Goal: Task Accomplishment & Management: Complete application form

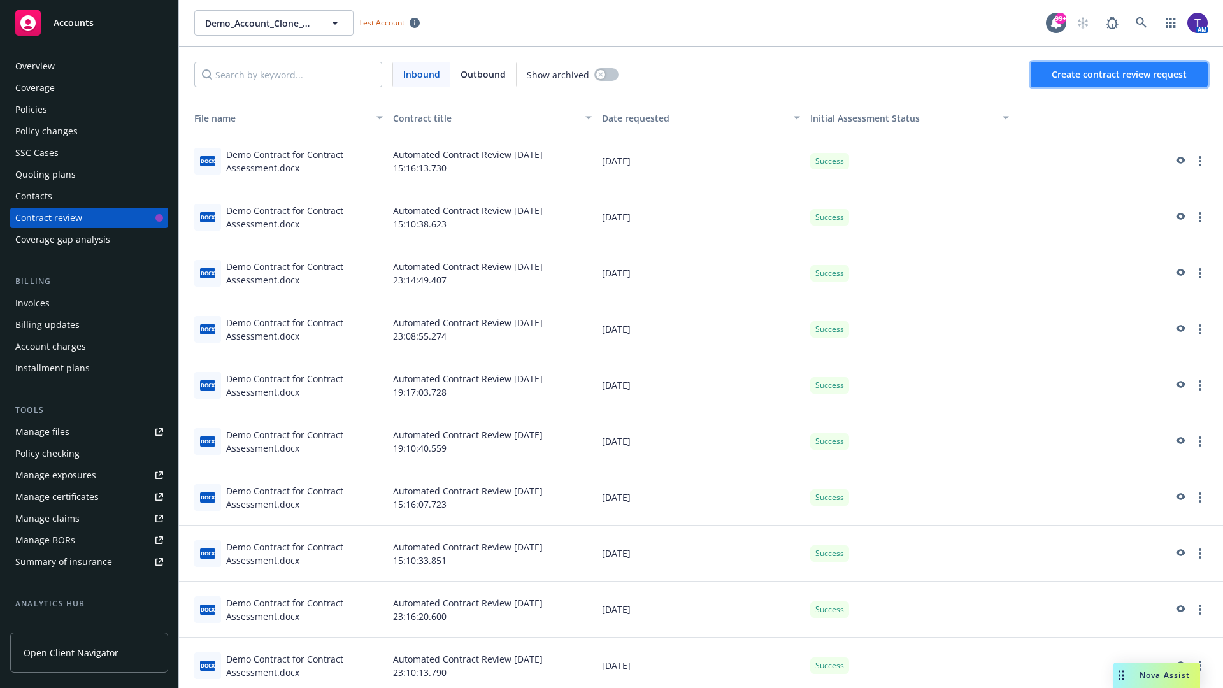
click at [1120, 75] on span "Create contract review request" at bounding box center [1119, 74] width 135 height 12
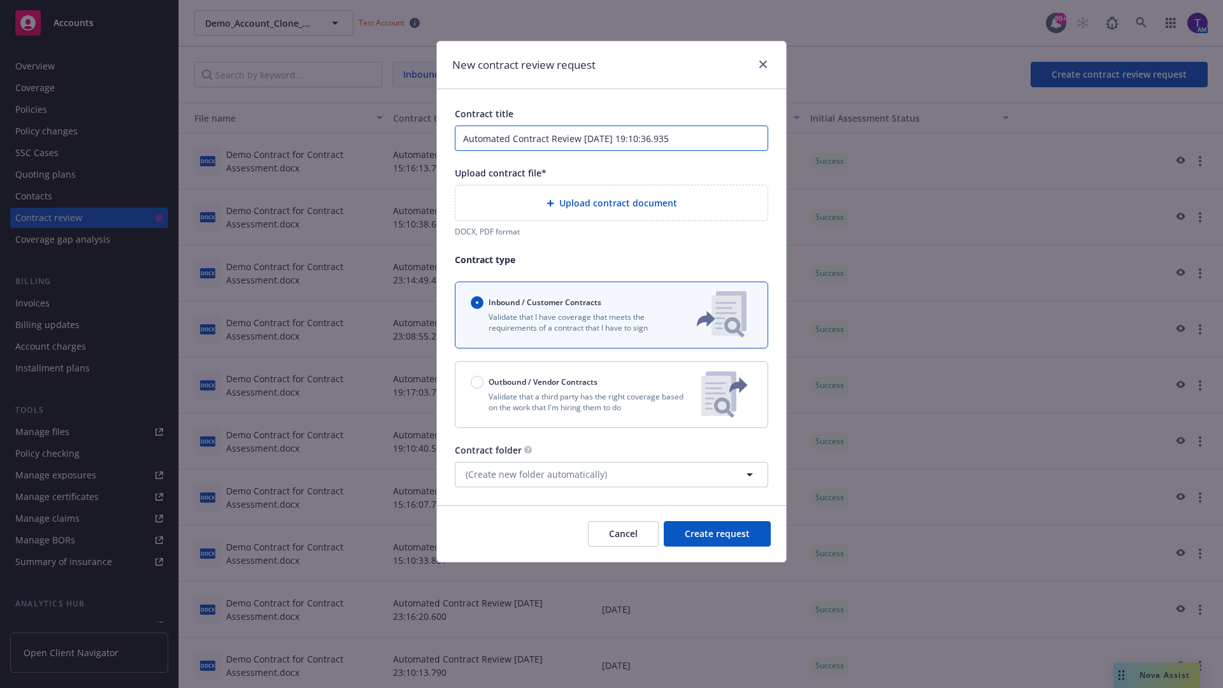
type input "Automated Contract Review [DATE] 19:10:36.935"
click at [612, 394] on p "Validate that a third party has the right coverage based on the work that I'm h…" at bounding box center [581, 402] width 220 height 22
radio input "false"
radio input "true"
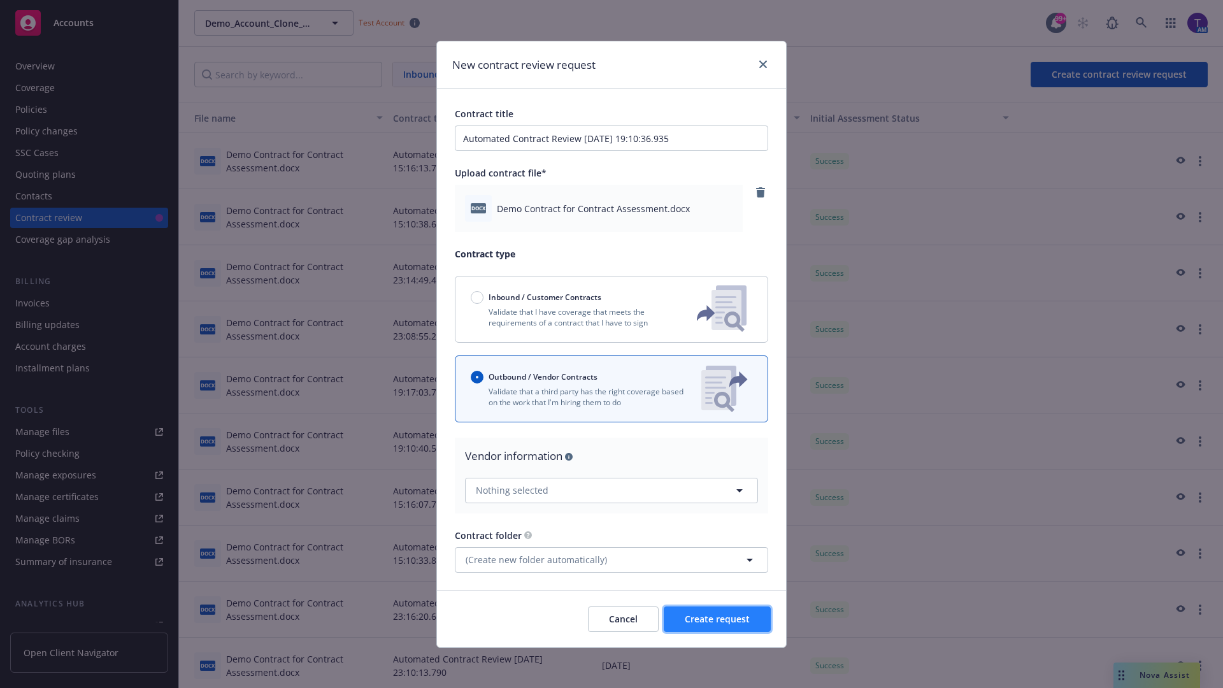
click at [717, 619] on span "Create request" at bounding box center [717, 619] width 65 height 12
